Goal: Task Accomplishment & Management: Manage account settings

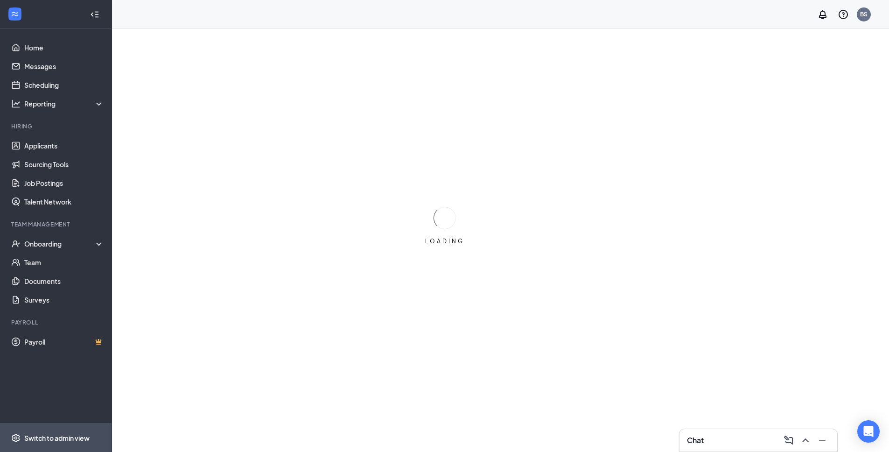
click at [62, 438] on div "Switch to admin view" at bounding box center [56, 437] width 65 height 9
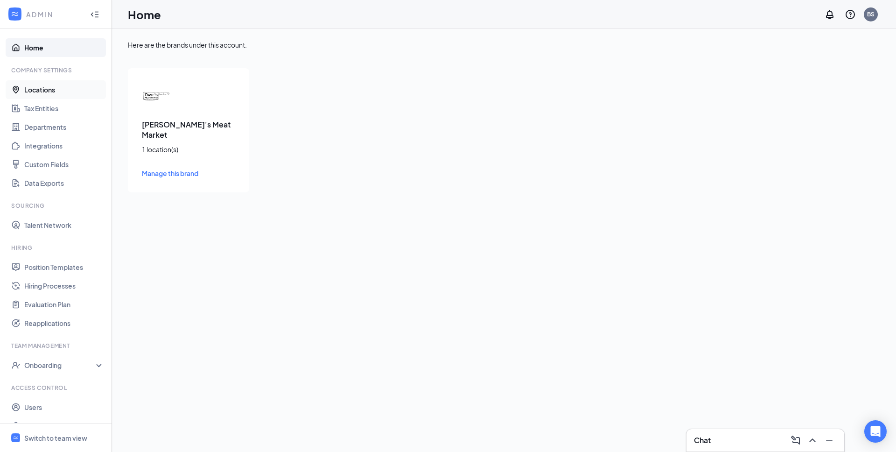
click at [33, 93] on link "Locations" at bounding box center [64, 89] width 80 height 19
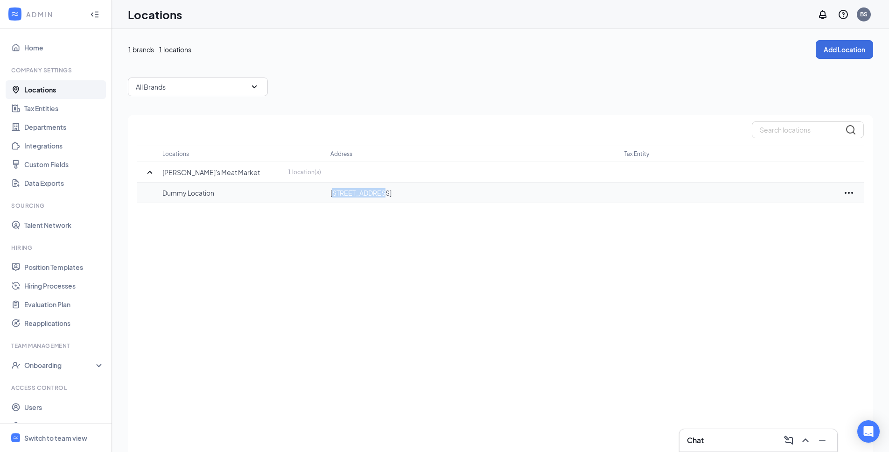
drag, startPoint x: 333, startPoint y: 190, endPoint x: 378, endPoint y: 188, distance: 45.4
click at [378, 188] on p "2831 N 22nd St, Philadelphia, PA, 19132, US" at bounding box center [472, 192] width 285 height 9
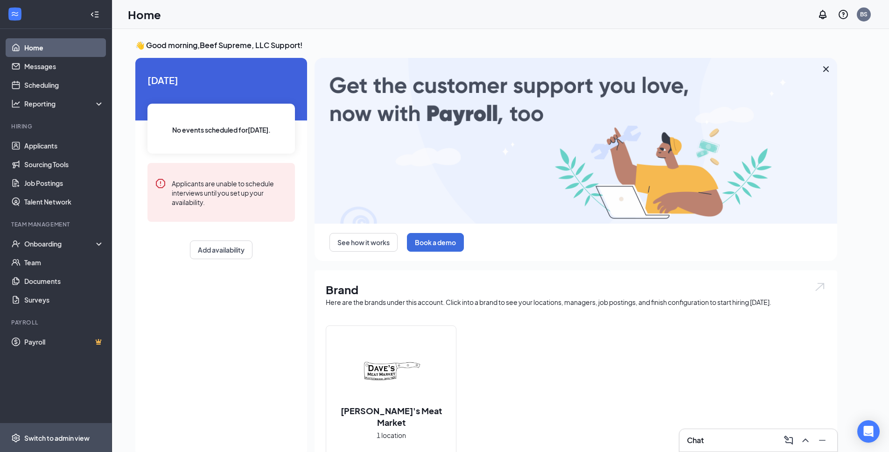
click at [64, 435] on div "Switch to admin view" at bounding box center [56, 437] width 65 height 9
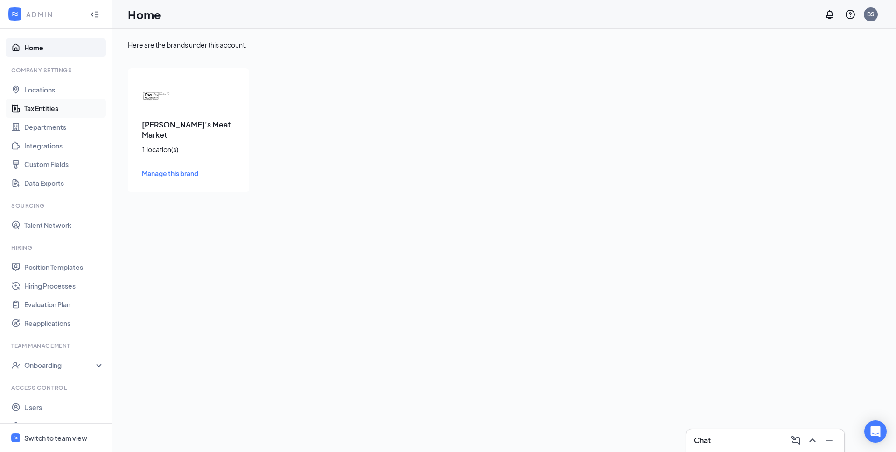
click at [42, 110] on link "Tax Entities" at bounding box center [64, 108] width 80 height 19
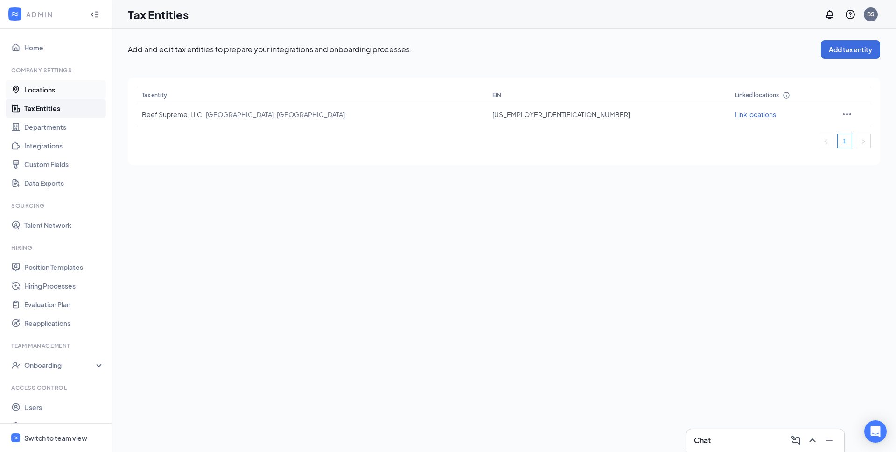
click at [45, 83] on link "Locations" at bounding box center [64, 89] width 80 height 19
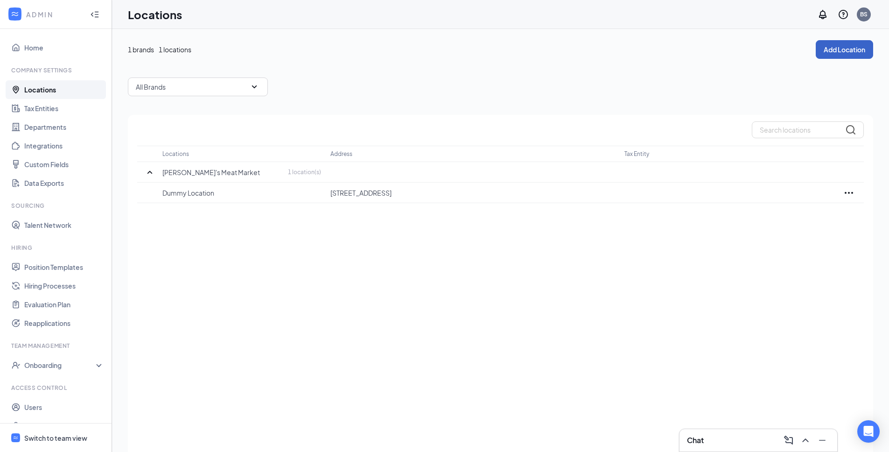
click at [839, 48] on button "Add Location" at bounding box center [844, 49] width 57 height 19
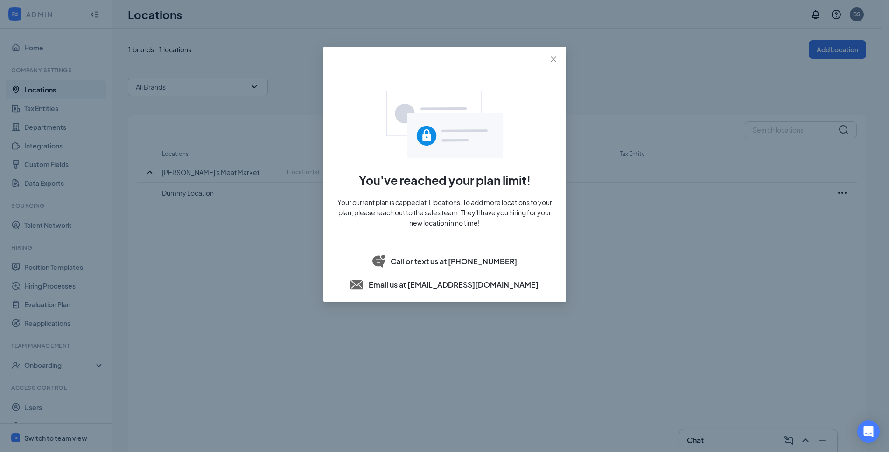
click at [485, 276] on div "You've reached your plan limit! Your current plan is capped at 1 locations. To …" at bounding box center [445, 191] width 220 height 200
click at [555, 59] on icon "close" at bounding box center [553, 59] width 7 height 7
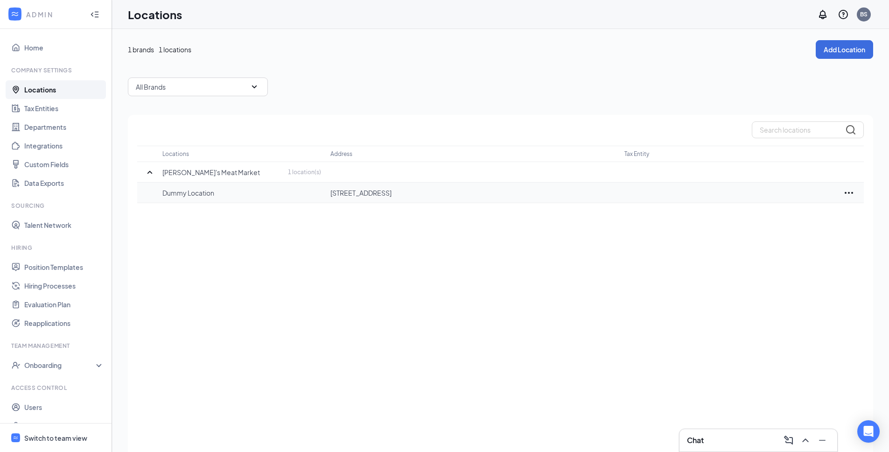
drag, startPoint x: 842, startPoint y: 194, endPoint x: 848, endPoint y: 193, distance: 6.1
click at [845, 194] on div at bounding box center [849, 192] width 29 height 11
click at [848, 193] on icon "Ellipses" at bounding box center [848, 192] width 11 height 11
click at [781, 224] on p "Edit" at bounding box center [808, 220] width 78 height 9
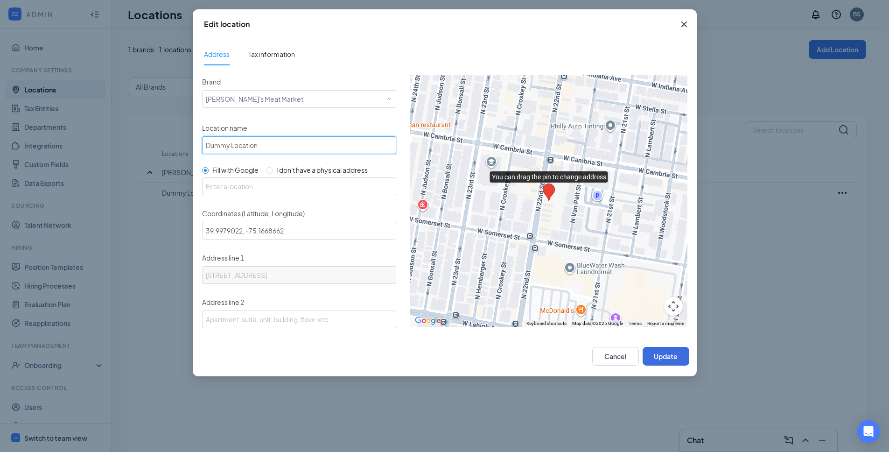
drag, startPoint x: 261, startPoint y: 150, endPoint x: 173, endPoint y: 140, distance: 89.3
click at [170, 139] on div "Edit location Address Tax information Brand Select a brand Dave's Meat Market L…" at bounding box center [444, 226] width 889 height 452
type input "Dave's Meat Market"
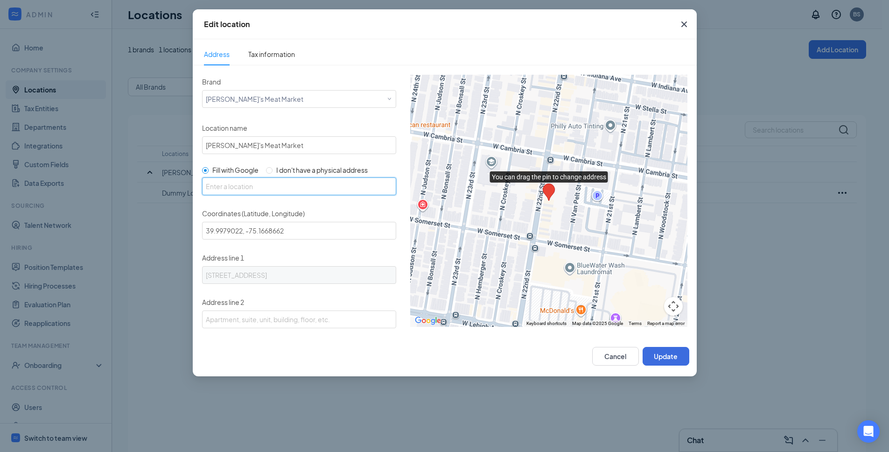
click at [229, 187] on input "text" at bounding box center [299, 186] width 194 height 18
click at [259, 186] on input "text" at bounding box center [299, 186] width 194 height 18
paste input "2831 North 22nd Street Philadelphia, PA 19132"
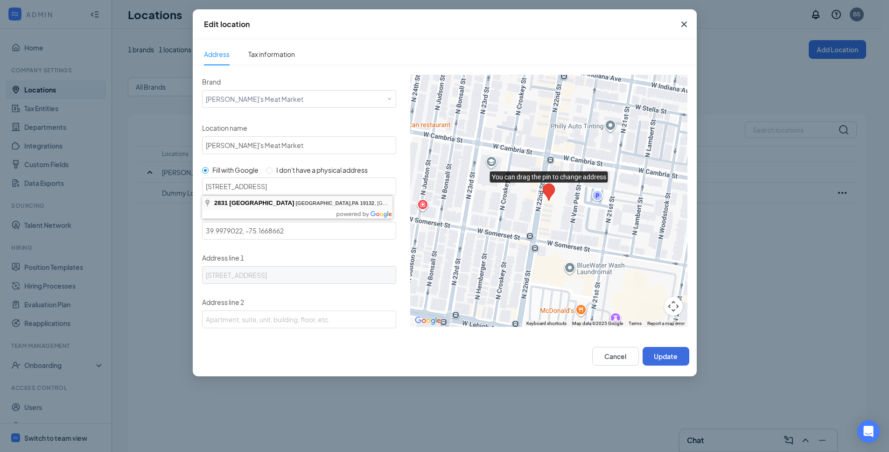
type input "2831 N 22nd St, Philadelphia, PA 19132, USA"
click at [669, 356] on button "Update" at bounding box center [666, 356] width 47 height 19
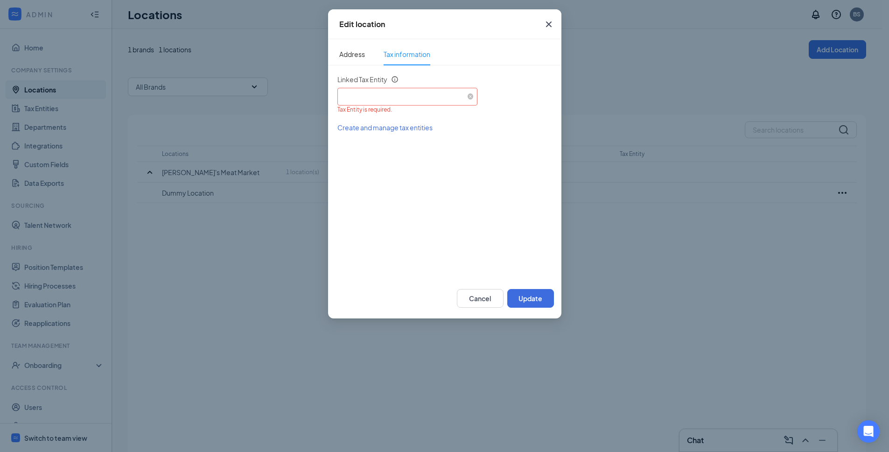
click at [398, 98] on div "Select an existing tax entity" at bounding box center [407, 95] width 133 height 14
click at [397, 123] on span "Beef Supreme, LLC (EIN: 933528316)" at bounding box center [452, 122] width 216 height 9
click at [527, 298] on button "Update" at bounding box center [530, 298] width 47 height 19
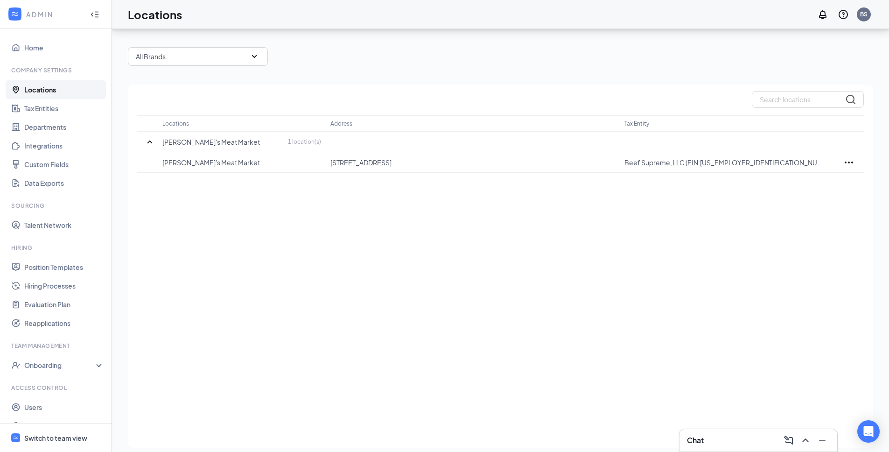
scroll to position [37, 0]
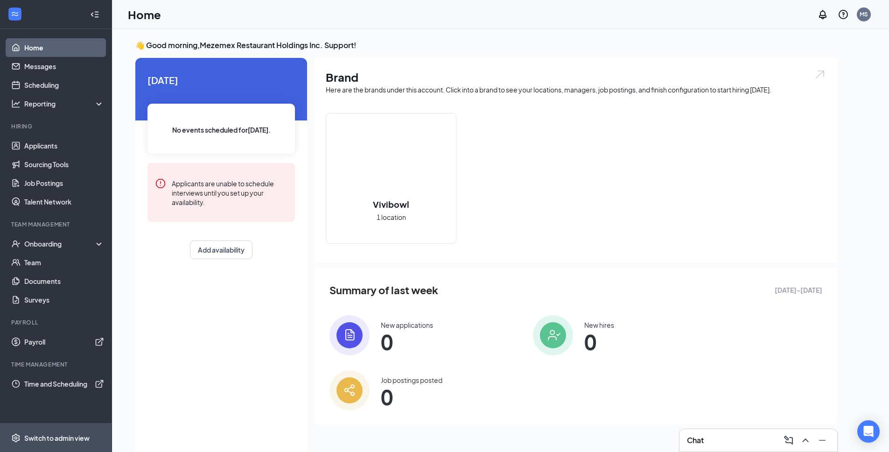
click at [65, 436] on div "Switch to admin view" at bounding box center [56, 437] width 65 height 9
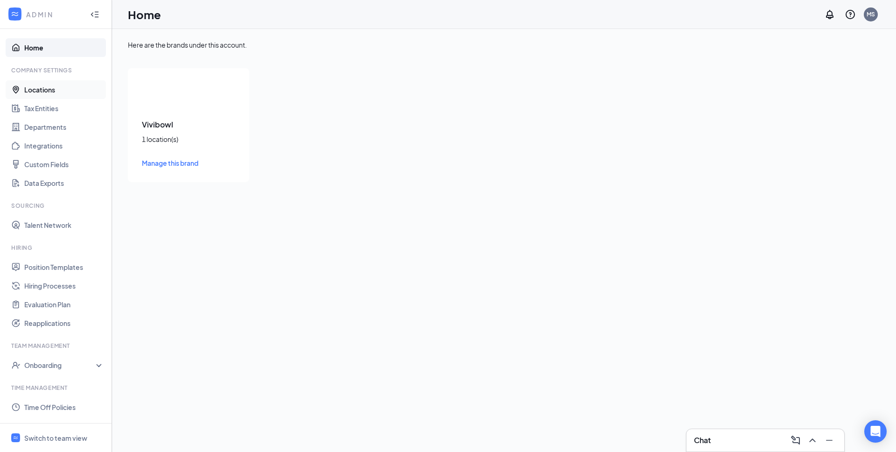
click at [38, 86] on link "Locations" at bounding box center [64, 89] width 80 height 19
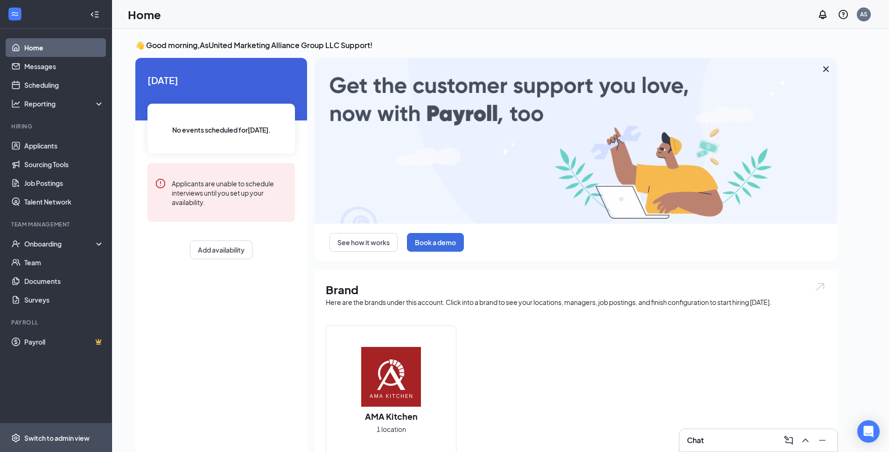
click at [47, 439] on div "Switch to admin view" at bounding box center [56, 437] width 65 height 9
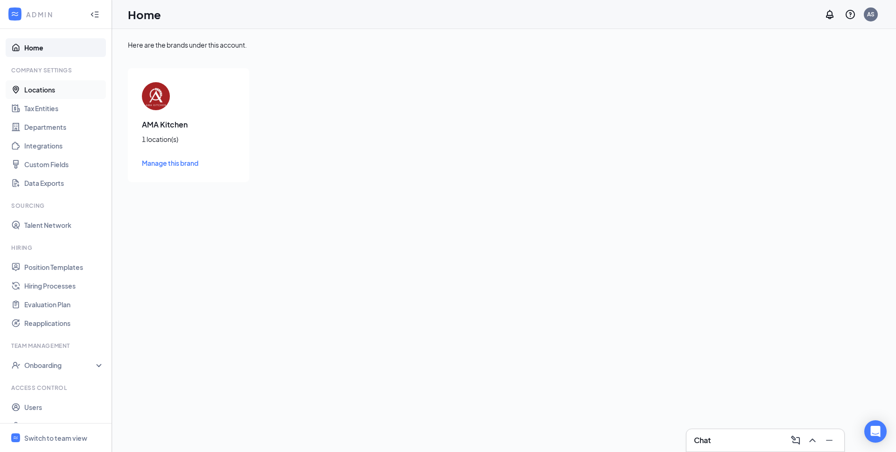
click at [40, 91] on link "Locations" at bounding box center [64, 89] width 80 height 19
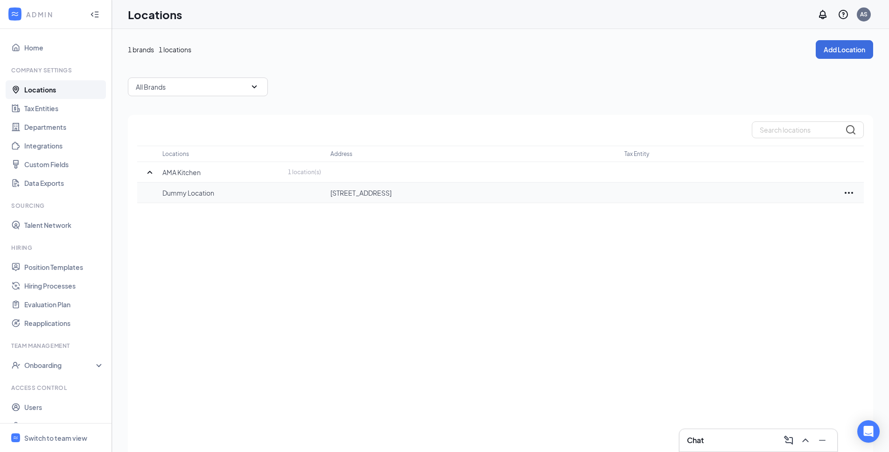
drag, startPoint x: 331, startPoint y: 193, endPoint x: 439, endPoint y: 193, distance: 108.3
click at [439, 193] on p "[STREET_ADDRESS]" at bounding box center [472, 192] width 285 height 9
click at [367, 282] on div "Locations Address Tax Entity AMA Kitchen 1 location(s) Dummy Location [STREET_A…" at bounding box center [500, 296] width 745 height 363
drag, startPoint x: 330, startPoint y: 193, endPoint x: 445, endPoint y: 194, distance: 114.8
click at [445, 193] on p "[STREET_ADDRESS]" at bounding box center [472, 192] width 285 height 9
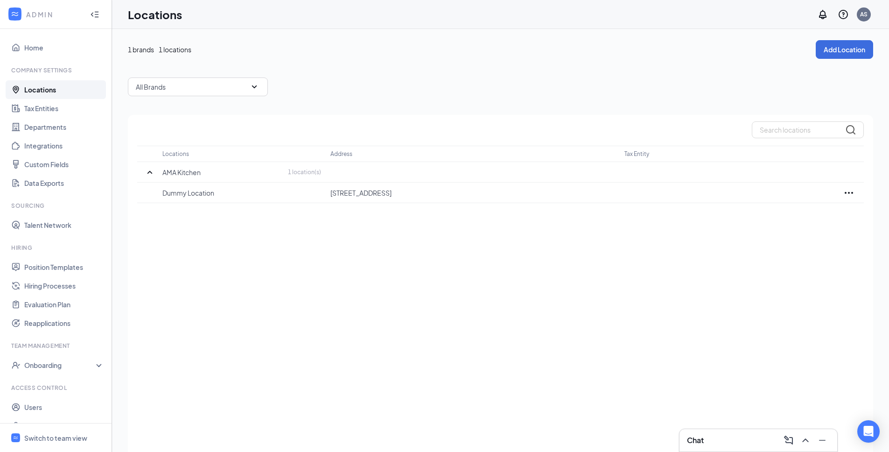
click at [371, 288] on div "Locations Address Tax Entity AMA Kitchen 1 location(s) Dummy Location [STREET_A…" at bounding box center [500, 296] width 745 height 363
click at [850, 191] on icon "Ellipses" at bounding box center [848, 192] width 11 height 11
click at [780, 222] on p "Edit" at bounding box center [808, 220] width 78 height 9
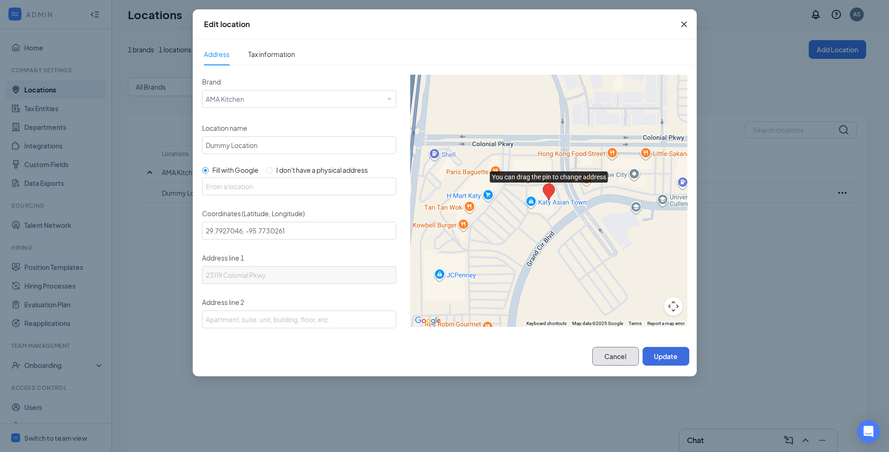
click at [608, 354] on button "Cancel" at bounding box center [615, 356] width 47 height 19
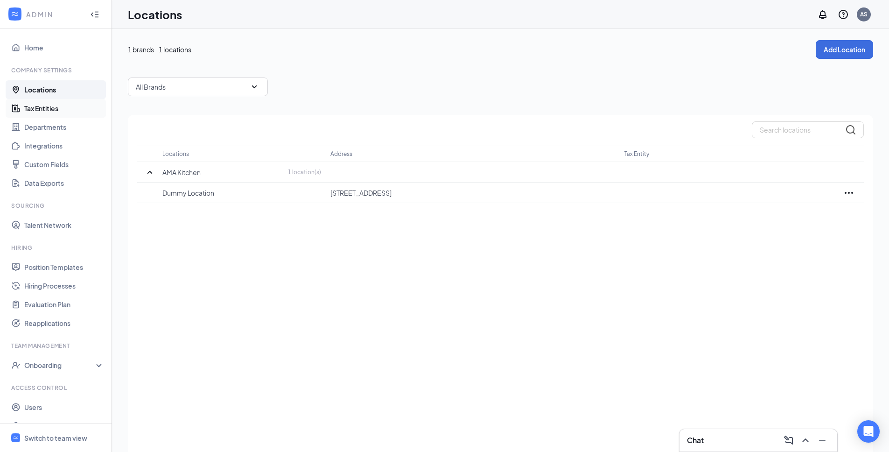
click at [53, 111] on link "Tax Entities" at bounding box center [64, 108] width 80 height 19
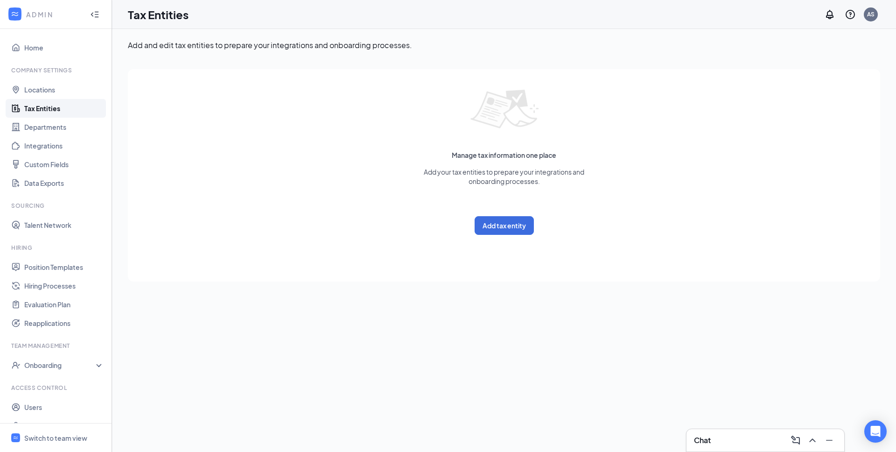
click at [253, 310] on div "Add and edit tax entities to prepare your integrations and onboarding processes…" at bounding box center [504, 240] width 784 height 423
click at [510, 223] on button "Add tax entity" at bounding box center [504, 225] width 59 height 19
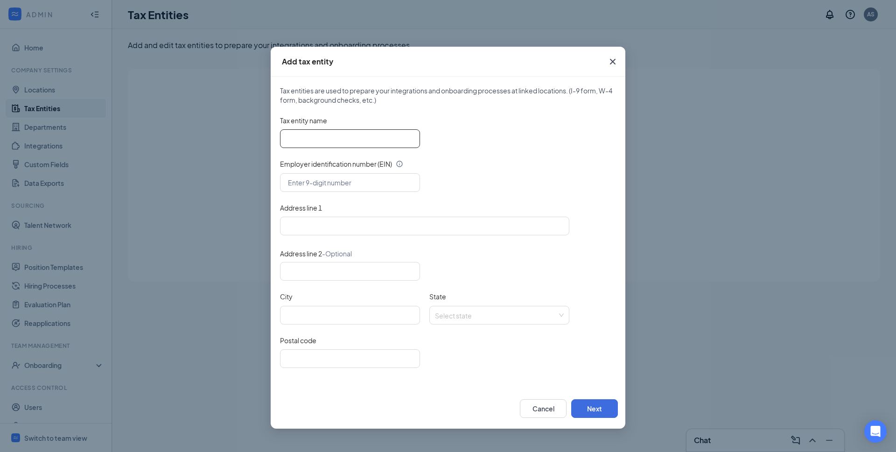
click at [311, 133] on input "Tax entity name" at bounding box center [350, 138] width 140 height 19
click at [347, 132] on input "Tax entity name" at bounding box center [350, 138] width 140 height 19
paste input "AsUnited Marketing Alliance Group LLC"
click at [323, 177] on input "text" at bounding box center [350, 182] width 140 height 19
click at [333, 135] on input "AsUnited Marketing Alliance Group LLC" at bounding box center [350, 138] width 140 height 19
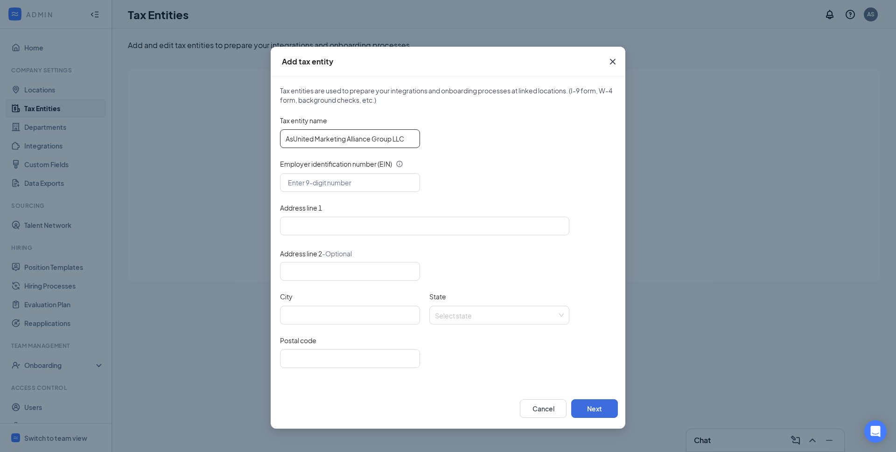
click at [333, 135] on input "AsUnited Marketing Alliance Group LLC" at bounding box center [350, 138] width 140 height 19
paste input "[PERSON_NAME] Realty Group"
type input "[PERSON_NAME] Realty Group"
click at [316, 188] on input "text" at bounding box center [350, 182] width 140 height 19
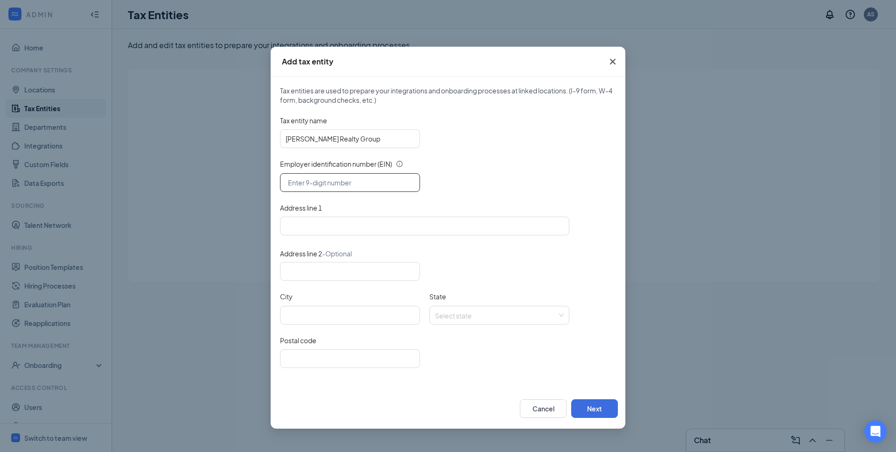
click at [332, 181] on input "text" at bounding box center [350, 182] width 140 height 19
paste input "[US_EMPLOYER_IDENTIFICATION_NUMBER]"
type input "[US_EMPLOYER_IDENTIFICATION_NUMBER]"
click at [316, 219] on input "Address line 1" at bounding box center [424, 226] width 289 height 19
click at [335, 230] on input "Address line 1" at bounding box center [424, 226] width 289 height 19
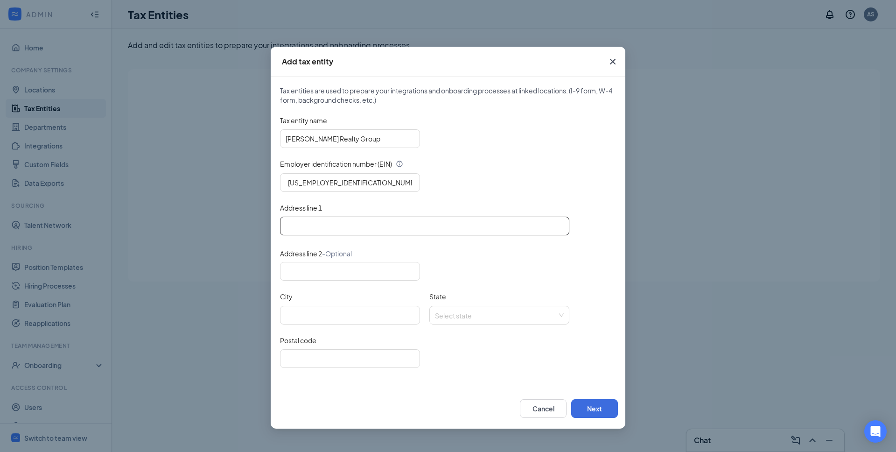
paste input "[STREET_ADDRESS]"
click at [417, 227] on input "[STREET_ADDRESS]" at bounding box center [424, 226] width 289 height 19
click at [416, 227] on input "[STREET_ADDRESS]" at bounding box center [424, 226] width 289 height 19
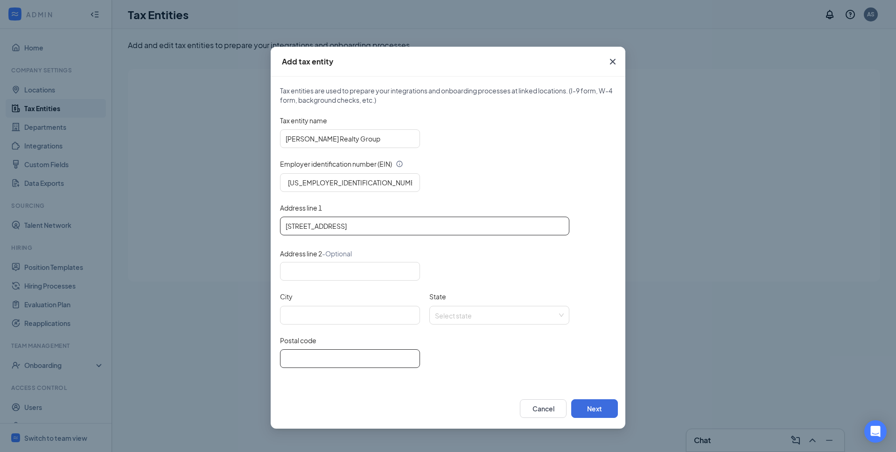
type input "[STREET_ADDRESS]"
click at [320, 358] on input "Postal code" at bounding box center [350, 358] width 140 height 19
paste input "77449"
type input "77449"
click at [393, 224] on input "[STREET_ADDRESS]" at bounding box center [424, 226] width 289 height 19
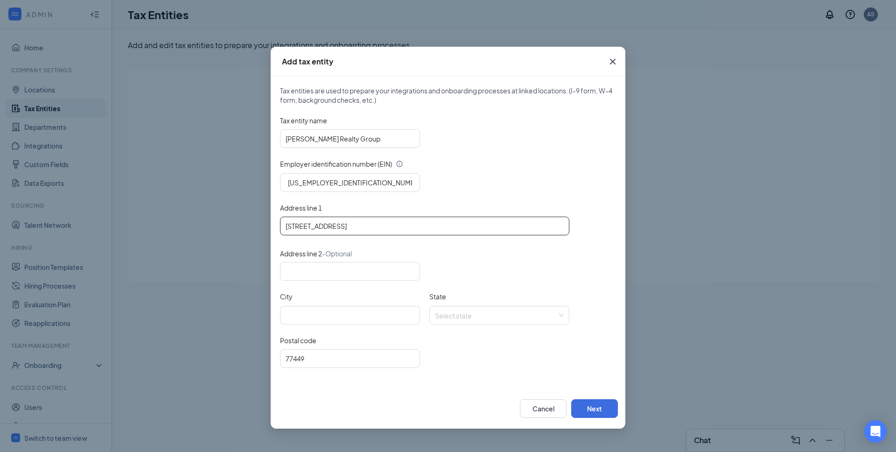
click at [393, 224] on input "[STREET_ADDRESS]" at bounding box center [424, 226] width 289 height 19
click at [323, 314] on input "City" at bounding box center [350, 315] width 140 height 19
paste input "Katy"
type input "Katy"
click at [492, 313] on input "State" at bounding box center [496, 313] width 122 height 14
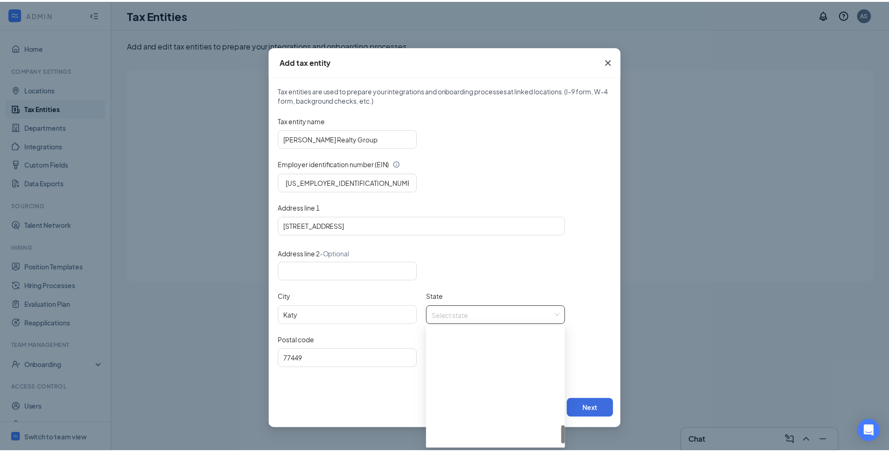
scroll to position [657, 0]
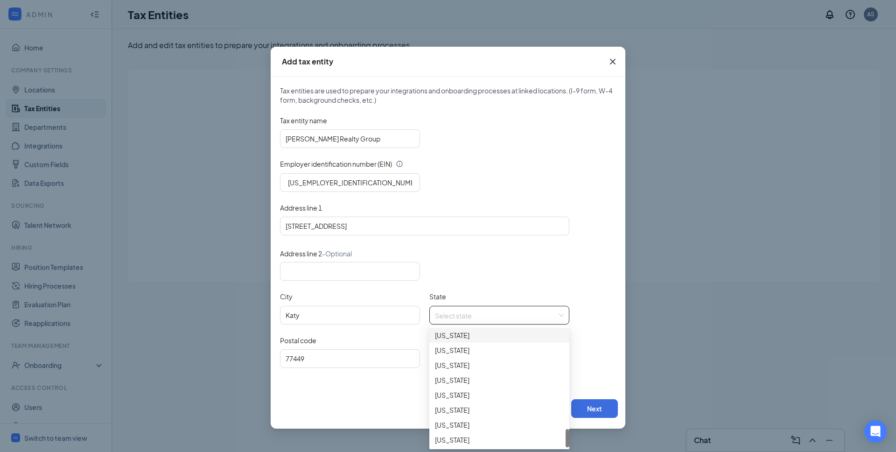
click at [455, 336] on div "[US_STATE]" at bounding box center [499, 335] width 129 height 10
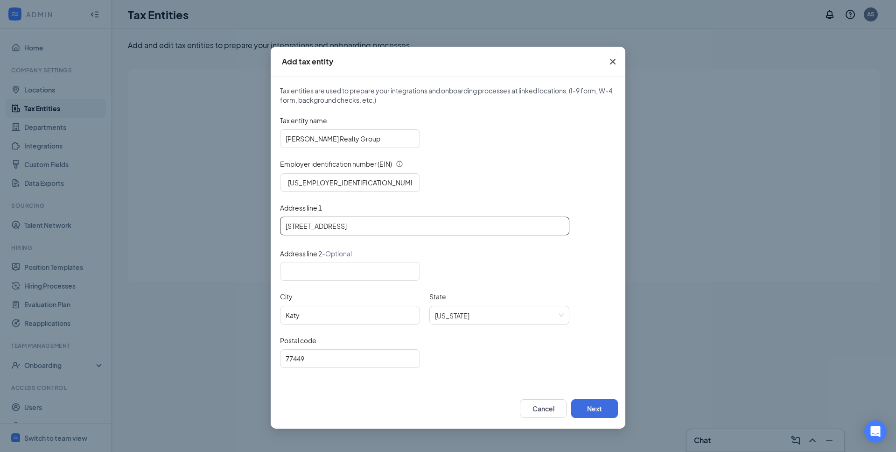
click at [391, 228] on input "[STREET_ADDRESS]" at bounding box center [424, 226] width 289 height 19
drag, startPoint x: 386, startPoint y: 225, endPoint x: 434, endPoint y: 226, distance: 48.1
click at [434, 226] on input "[STREET_ADDRESS]" at bounding box center [424, 226] width 289 height 19
type input "[STREET_ADDRESS]"
click at [584, 407] on button "Next" at bounding box center [594, 408] width 47 height 19
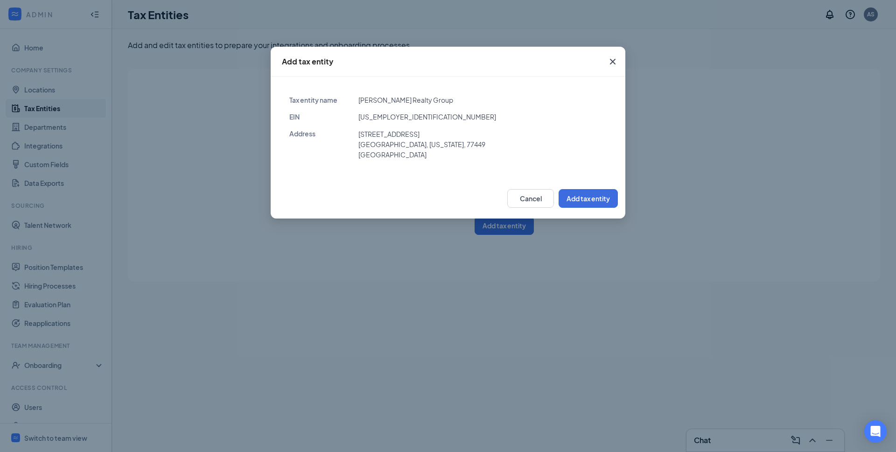
click at [595, 188] on div "Cancel Add tax entity" at bounding box center [448, 198] width 355 height 40
click at [600, 200] on button "Add tax entity" at bounding box center [588, 198] width 59 height 19
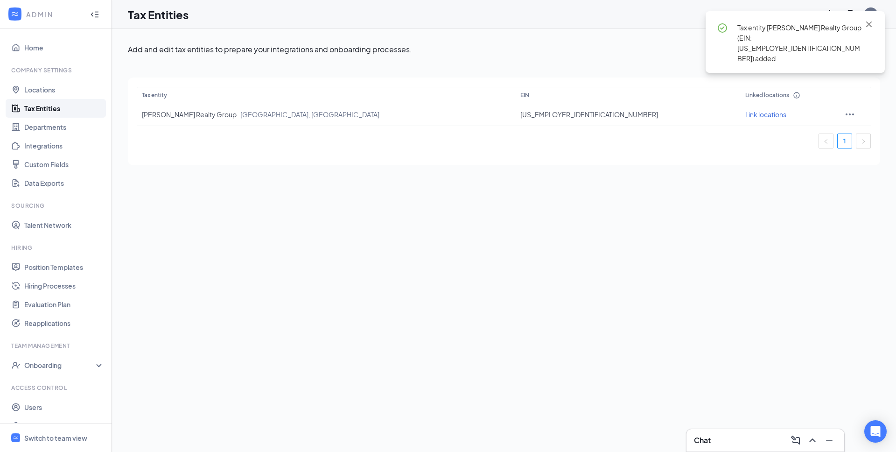
click at [375, 288] on div "Add and edit tax entities to prepare your integrations and onboarding processes…" at bounding box center [504, 240] width 784 height 423
click at [52, 88] on link "Locations" at bounding box center [64, 89] width 80 height 19
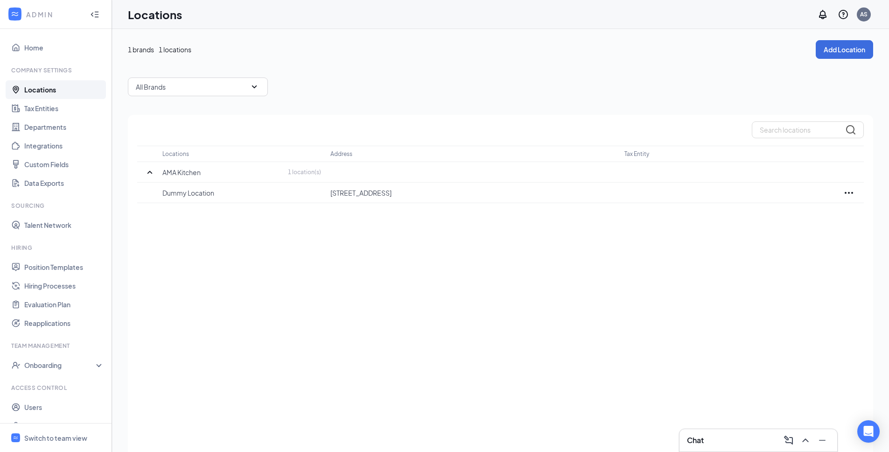
click at [248, 262] on div "Locations Address Tax Entity AMA Kitchen 1 location(s) Dummy Location [STREET_A…" at bounding box center [500, 296] width 745 height 363
click at [850, 190] on icon "Ellipses" at bounding box center [848, 192] width 11 height 11
click at [774, 225] on p "Edit" at bounding box center [808, 220] width 78 height 9
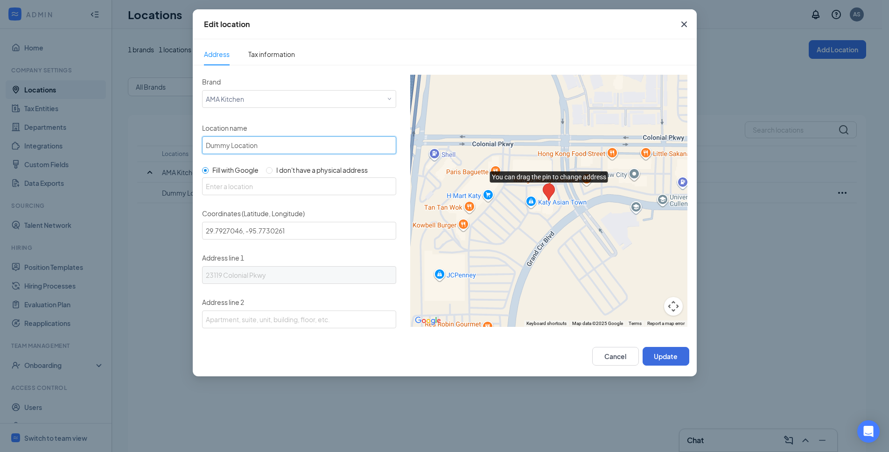
click at [248, 143] on input "Dummy Location" at bounding box center [299, 145] width 194 height 18
type input "Katy"
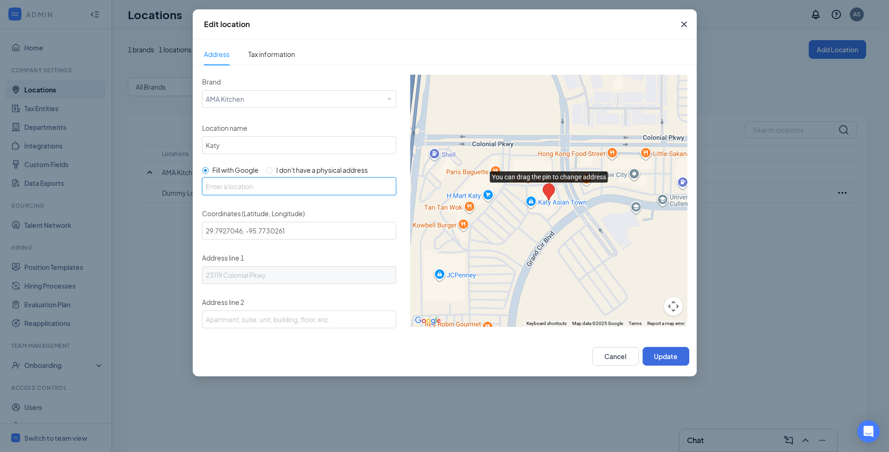
click at [280, 186] on input "text" at bounding box center [299, 186] width 194 height 18
paste input "[STREET_ADDRESS]"
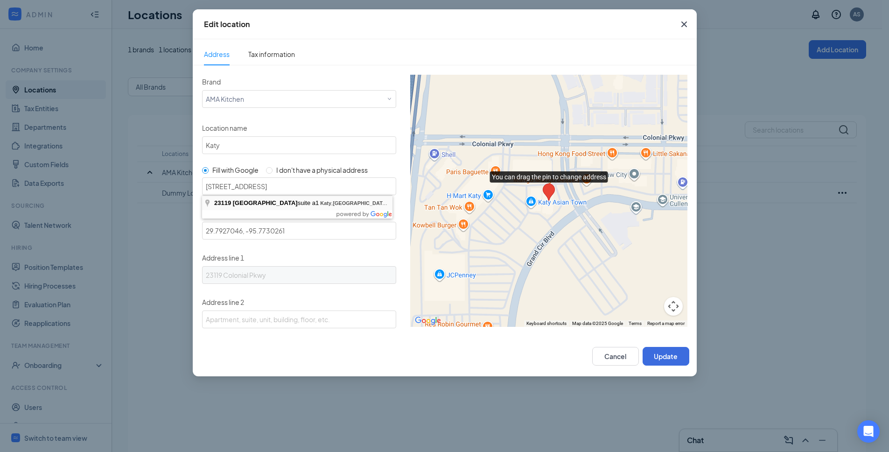
type input "[STREET_ADDRESS]"
click at [663, 358] on button "Update" at bounding box center [666, 356] width 47 height 19
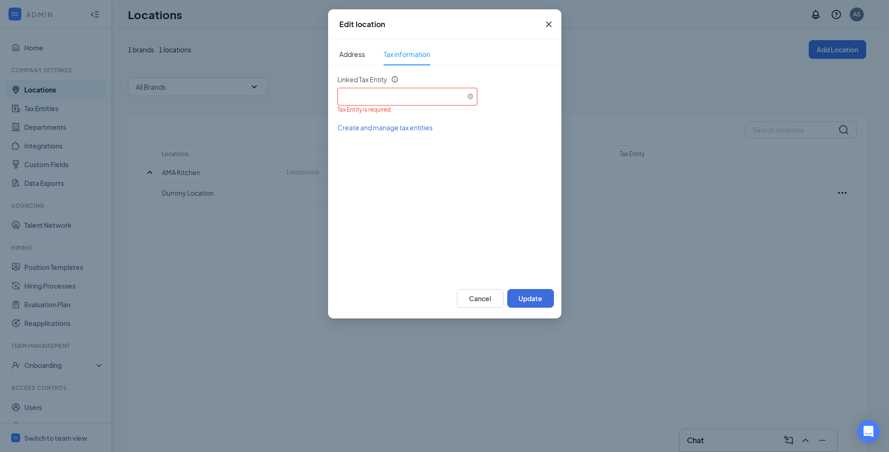
click at [412, 96] on div "Select an existing tax entity" at bounding box center [407, 95] width 133 height 14
click at [390, 127] on li "[PERSON_NAME] Realty Group (EIN: [US_EMPLOYER_IDENTIFICATION_NUMBER])" at bounding box center [407, 123] width 140 height 16
click at [531, 294] on button "Update" at bounding box center [530, 298] width 47 height 19
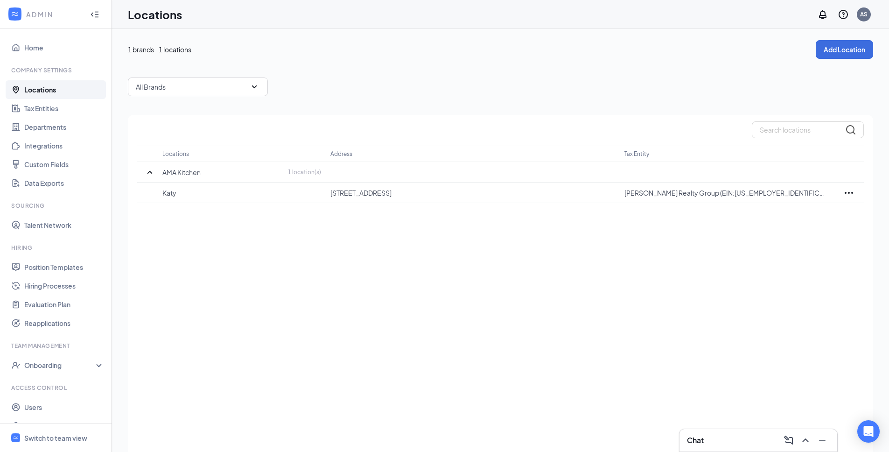
click at [463, 342] on div "Locations Address Tax Entity AMA Kitchen 1 location(s) [GEOGRAPHIC_DATA] [STREE…" at bounding box center [500, 296] width 745 height 363
